Goal: Information Seeking & Learning: Learn about a topic

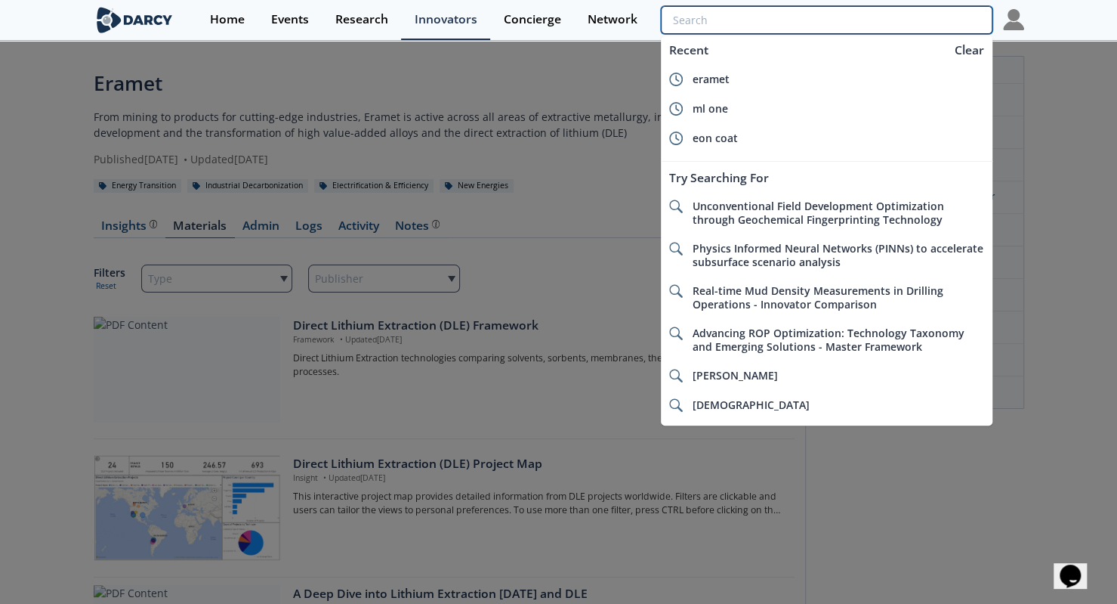
click at [947, 15] on input "search" at bounding box center [826, 20] width 331 height 28
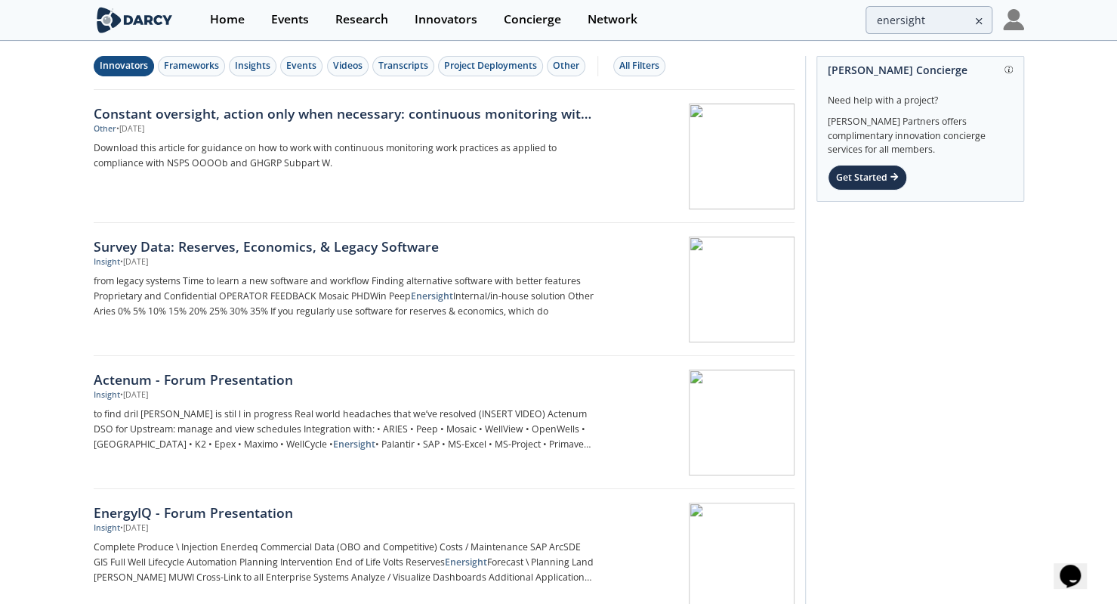
click at [114, 67] on div "Innovators" at bounding box center [124, 66] width 48 height 14
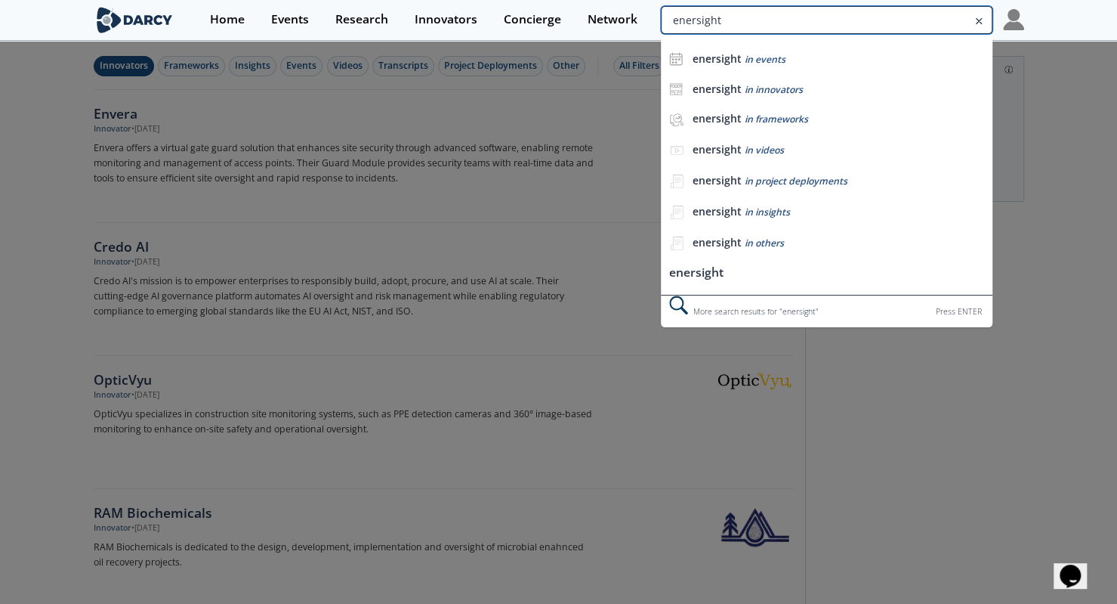
click at [876, 9] on input "enersight" at bounding box center [826, 20] width 331 height 28
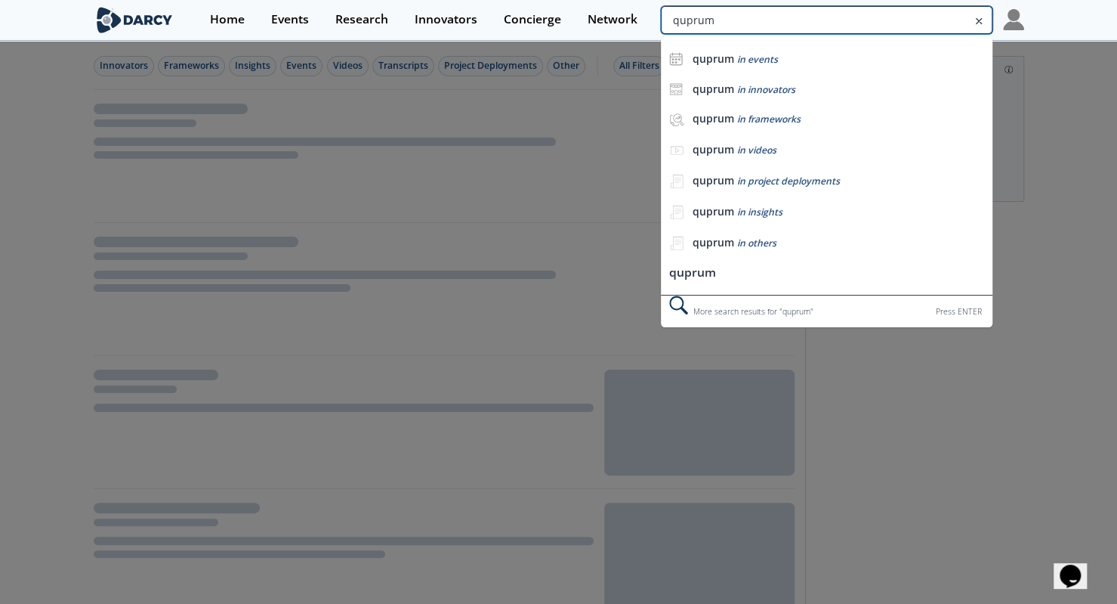
click at [892, 11] on input "quprum" at bounding box center [826, 20] width 331 height 28
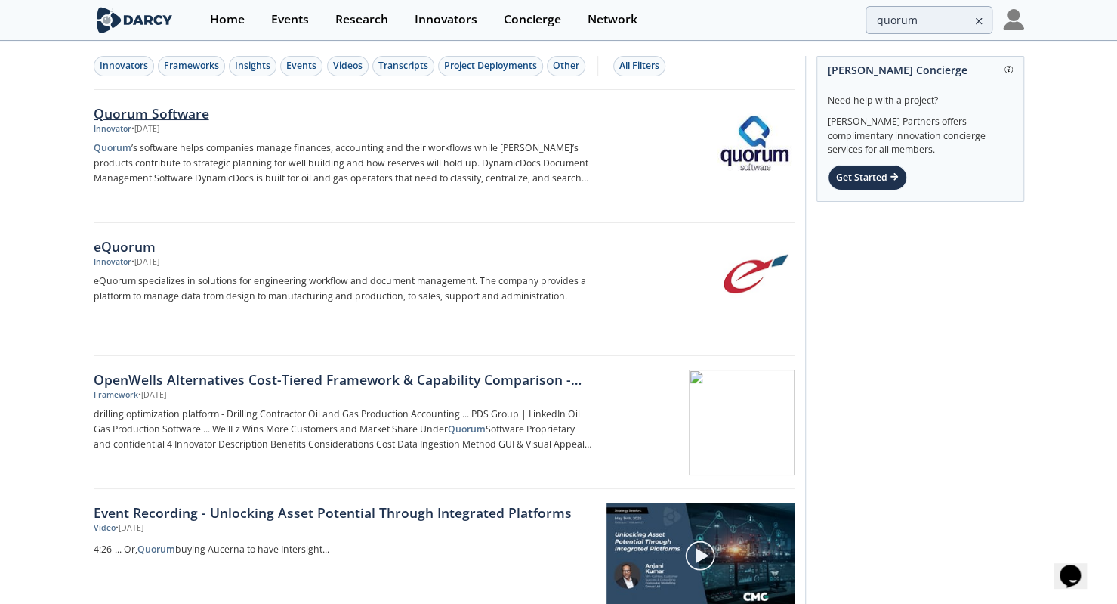
click at [422, 150] on p "Quorum ’s software helps companies manage finances, accounting and their workfl…" at bounding box center [344, 163] width 500 height 45
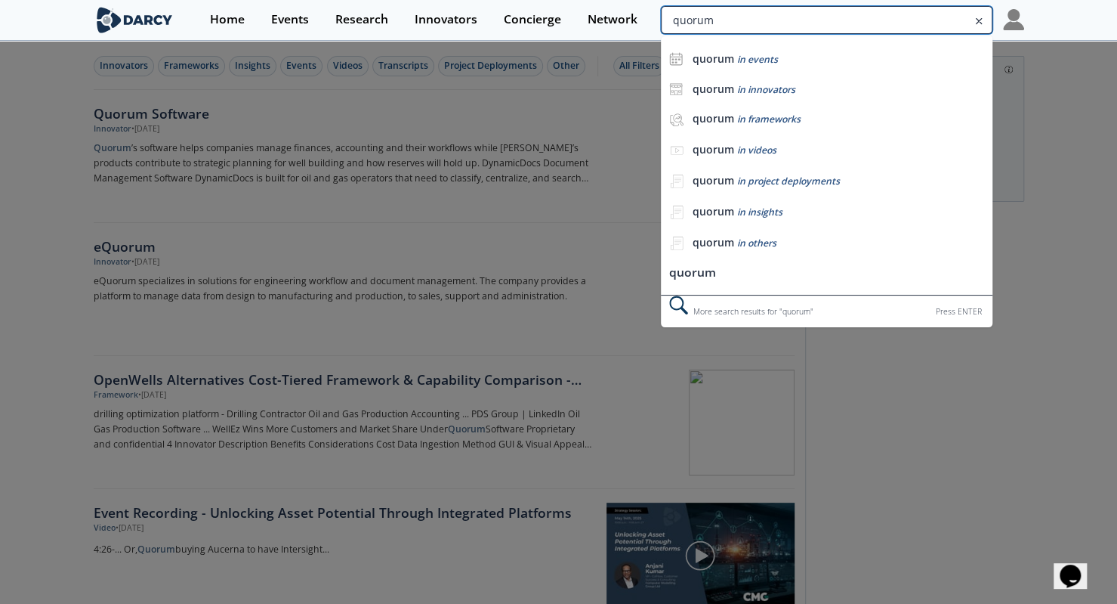
click at [907, 32] on input "quorum" at bounding box center [826, 20] width 331 height 28
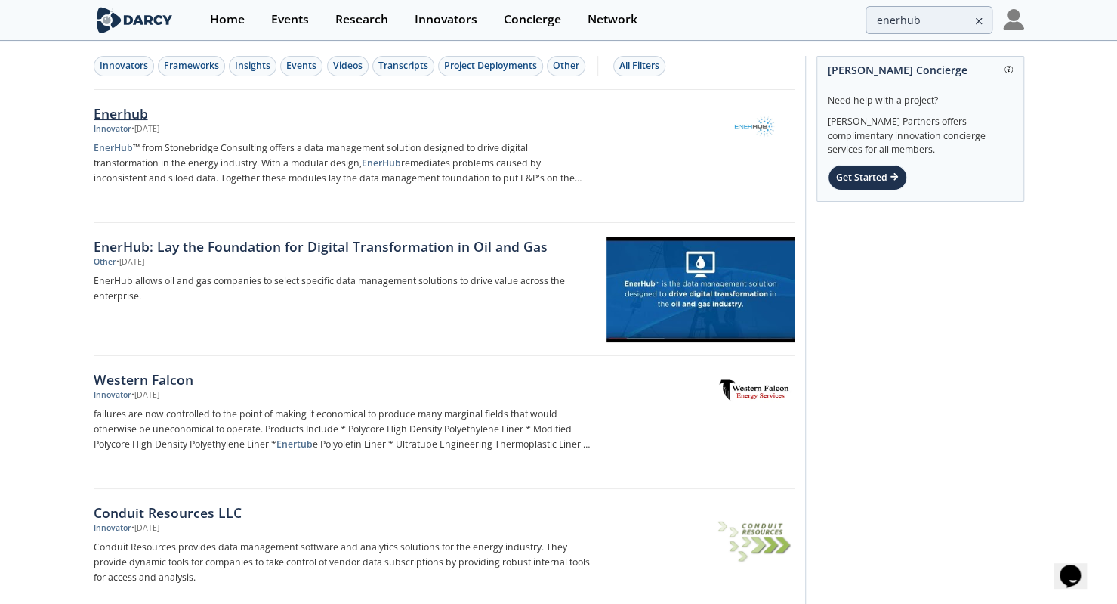
click at [215, 123] on div "Innovator • Nov 5, 2020" at bounding box center [344, 129] width 500 height 12
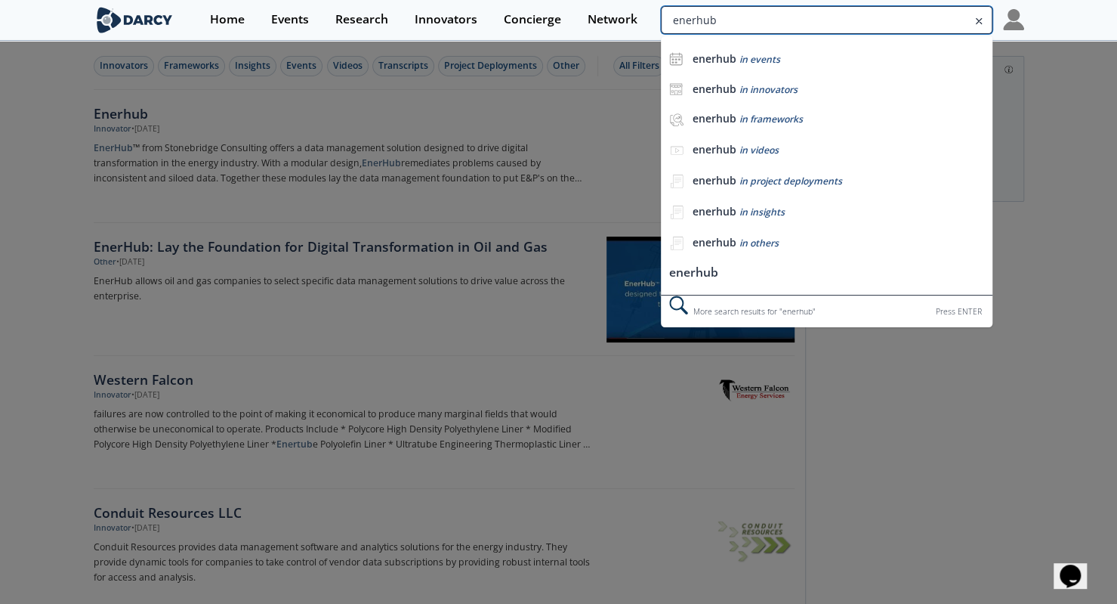
click at [931, 22] on input "enerhub" at bounding box center [826, 20] width 331 height 28
type input "actenum"
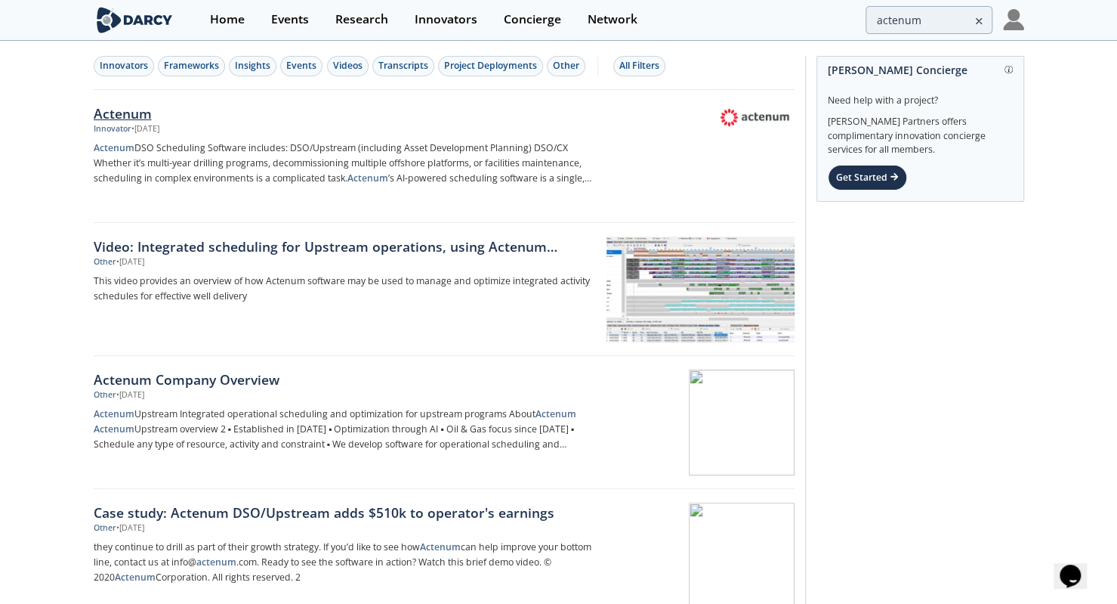
click at [283, 118] on div "Actenum" at bounding box center [344, 114] width 500 height 20
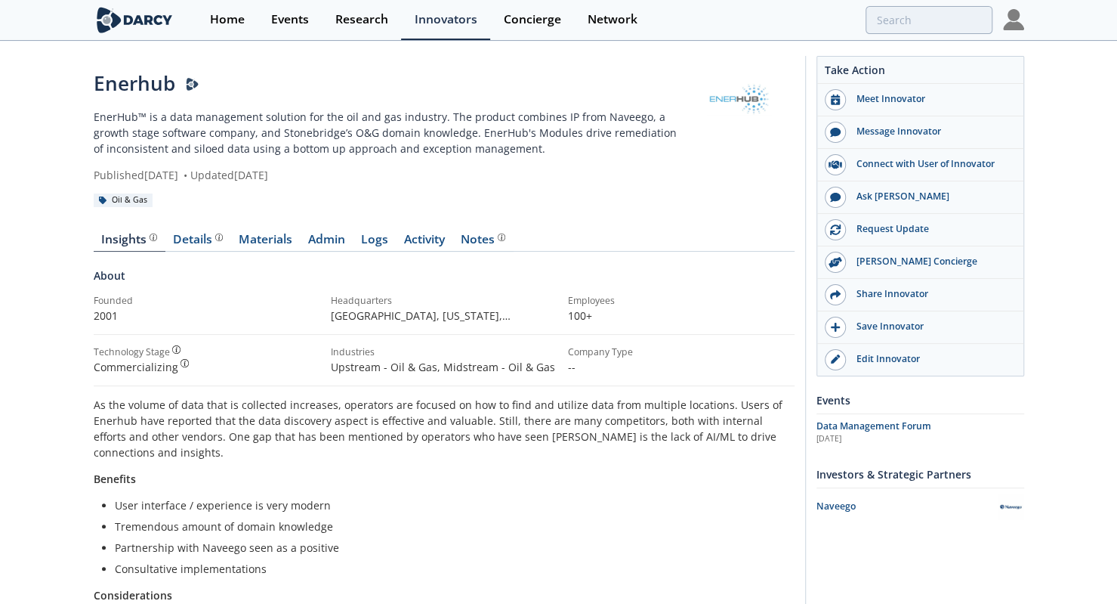
click at [418, 119] on p "EnerHub™ is a data management solution for the oil and gas industry. The produc…" at bounding box center [389, 133] width 591 height 48
click at [382, 236] on link "Logs" at bounding box center [375, 242] width 43 height 18
